Goal: Task Accomplishment & Management: Manage account settings

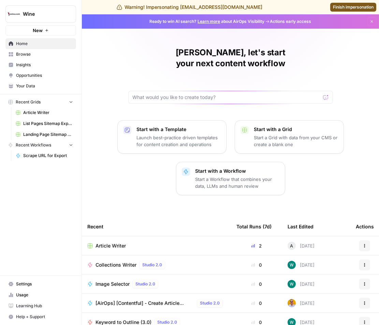
click at [45, 286] on span "Settings" at bounding box center [44, 284] width 57 height 6
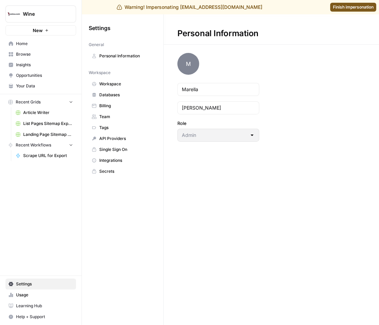
click at [121, 114] on span "Team" at bounding box center [126, 117] width 54 height 6
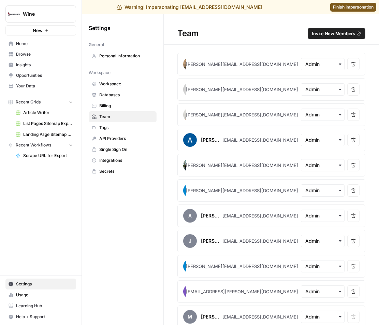
click at [350, 31] on span "Invite New Members" at bounding box center [333, 33] width 43 height 7
click at [370, 24] on h1 "Team Invite New Members" at bounding box center [271, 29] width 215 height 30
click at [356, 31] on button "Invite New Members" at bounding box center [337, 33] width 58 height 11
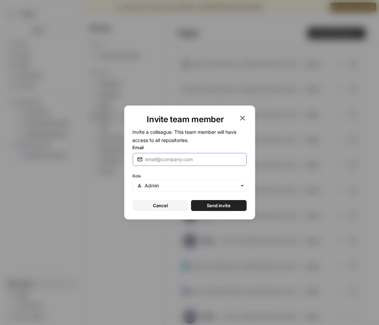
click at [162, 158] on input "Email" at bounding box center [193, 159] width 97 height 7
type input "[EMAIL_ADDRESS][DOMAIN_NAME]"
click at [205, 207] on button "Send invite" at bounding box center [219, 205] width 56 height 11
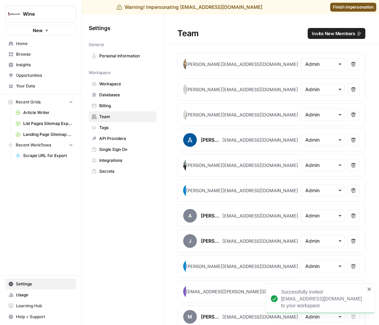
click at [351, 9] on span "Finish impersonation" at bounding box center [353, 7] width 41 height 6
